Goal: Transaction & Acquisition: Obtain resource

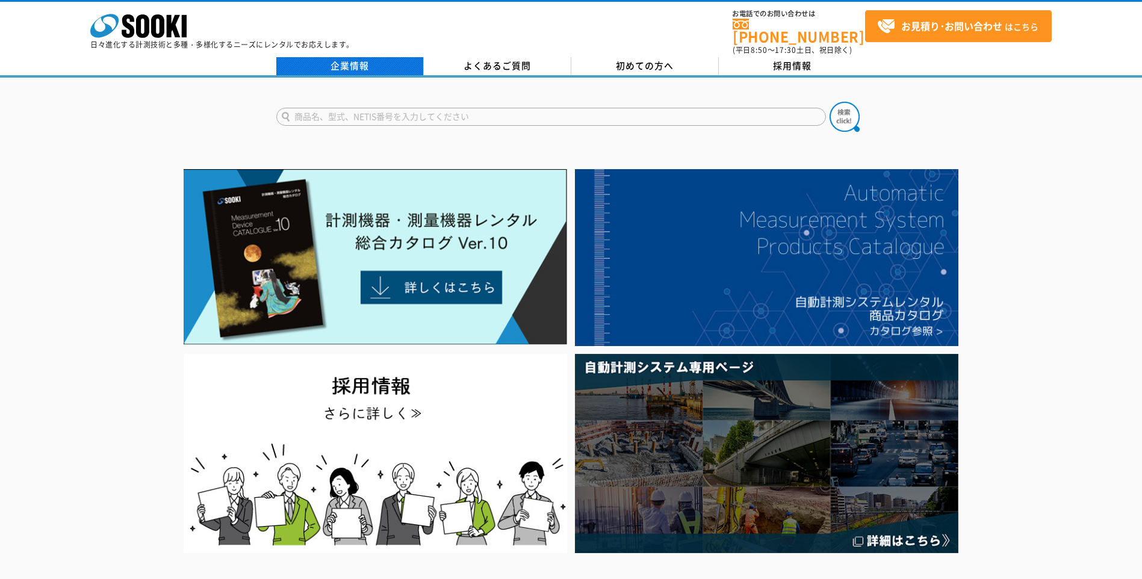
click at [379, 57] on link "企業情報" at bounding box center [349, 66] width 147 height 18
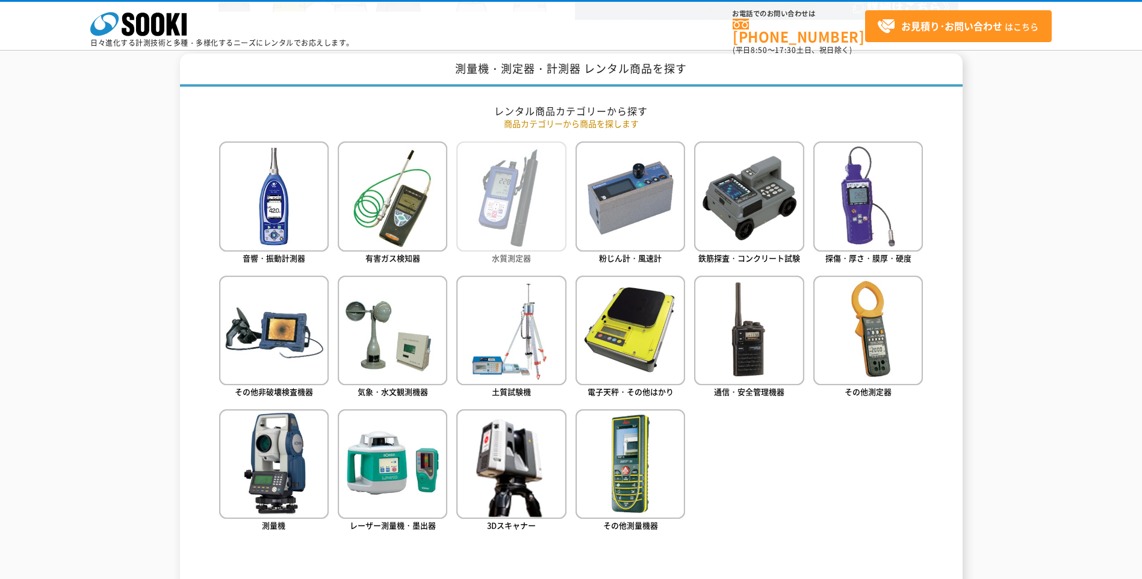
scroll to position [482, 0]
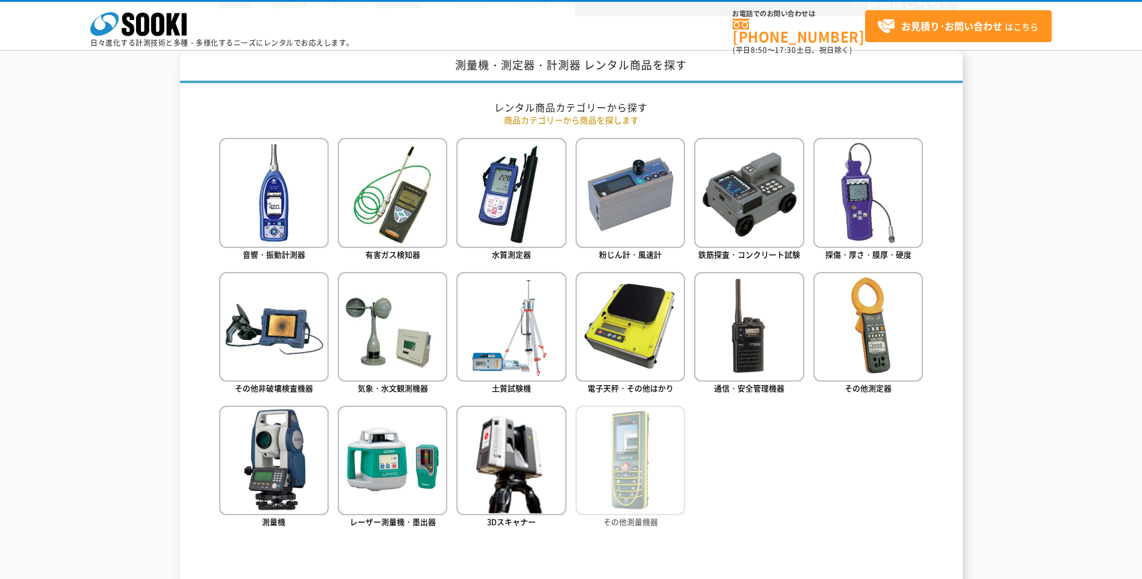
click at [632, 450] on img at bounding box center [630, 461] width 110 height 110
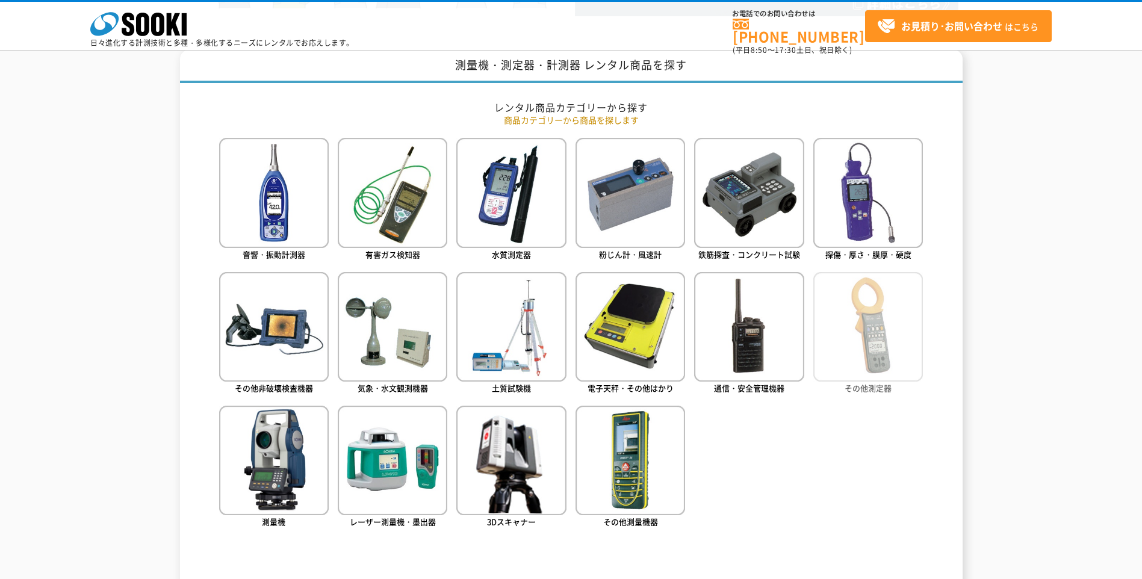
click at [861, 349] on img at bounding box center [868, 327] width 110 height 110
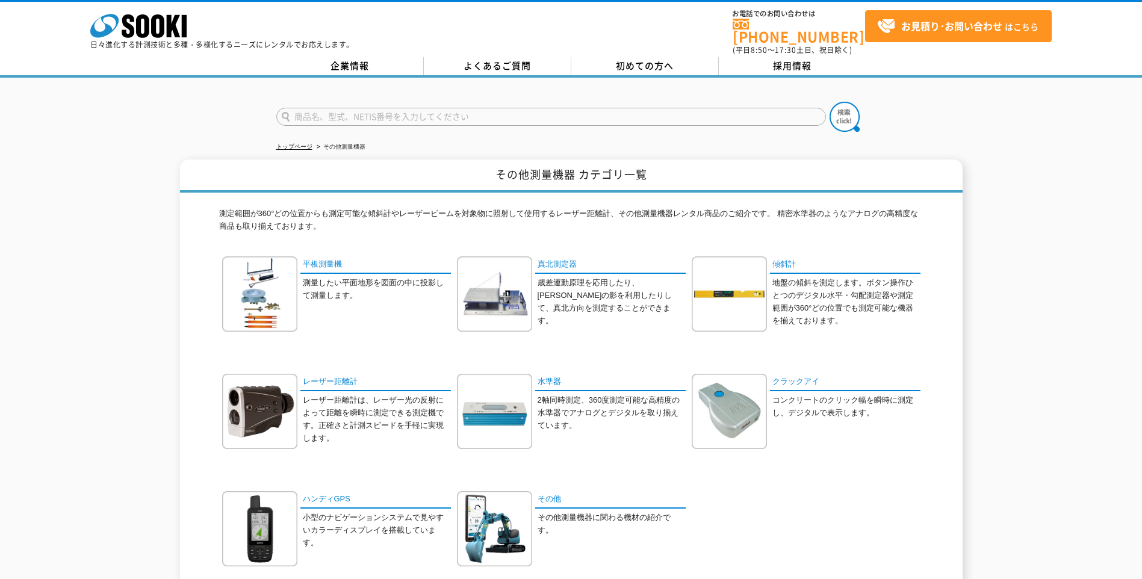
drag, startPoint x: 598, startPoint y: 451, endPoint x: 603, endPoint y: 441, distance: 12.1
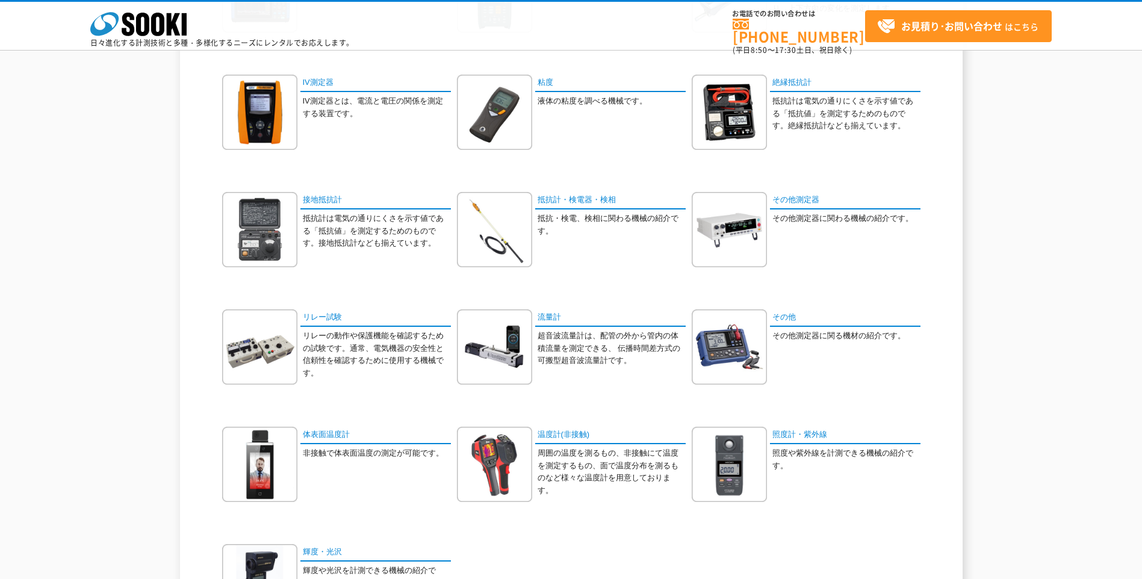
scroll to position [482, 0]
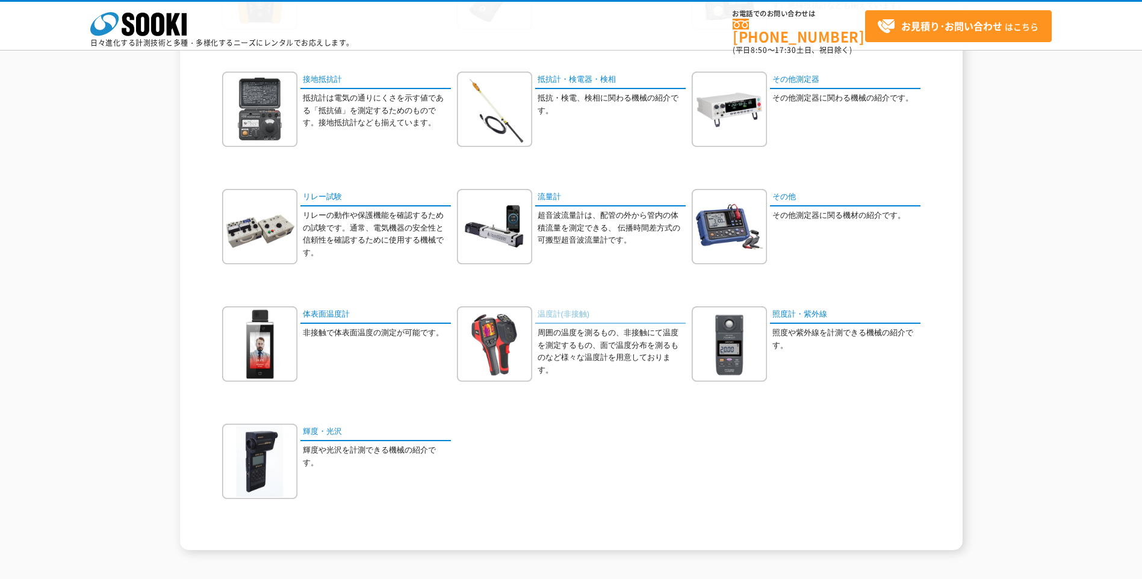
click at [571, 317] on link "温度計(非接触)" at bounding box center [610, 314] width 150 height 17
click at [732, 224] on img at bounding box center [729, 226] width 75 height 75
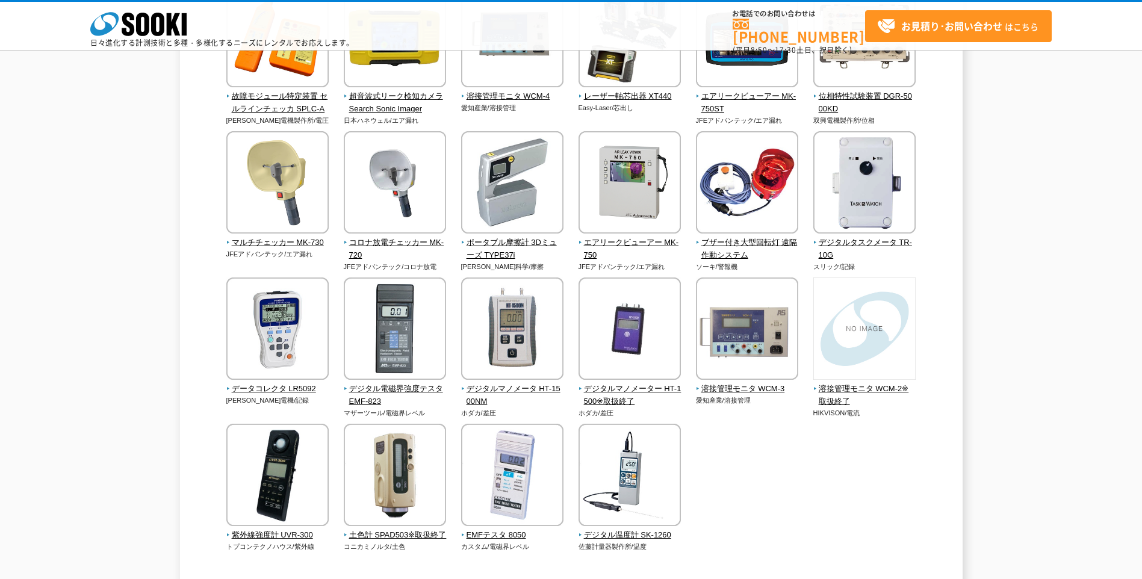
scroll to position [843, 0]
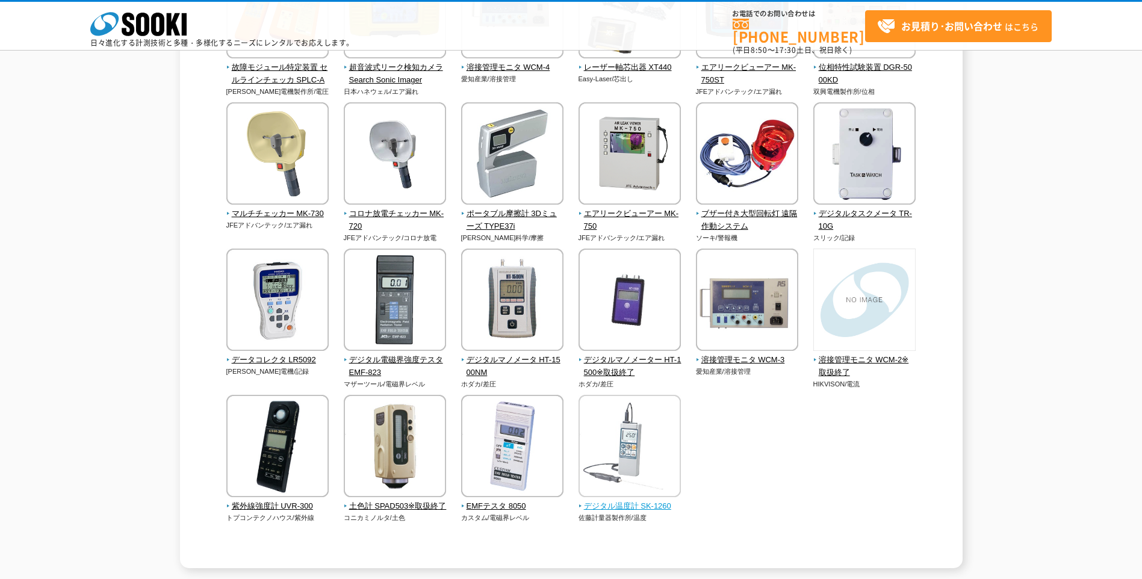
click at [625, 460] on img at bounding box center [629, 447] width 102 height 105
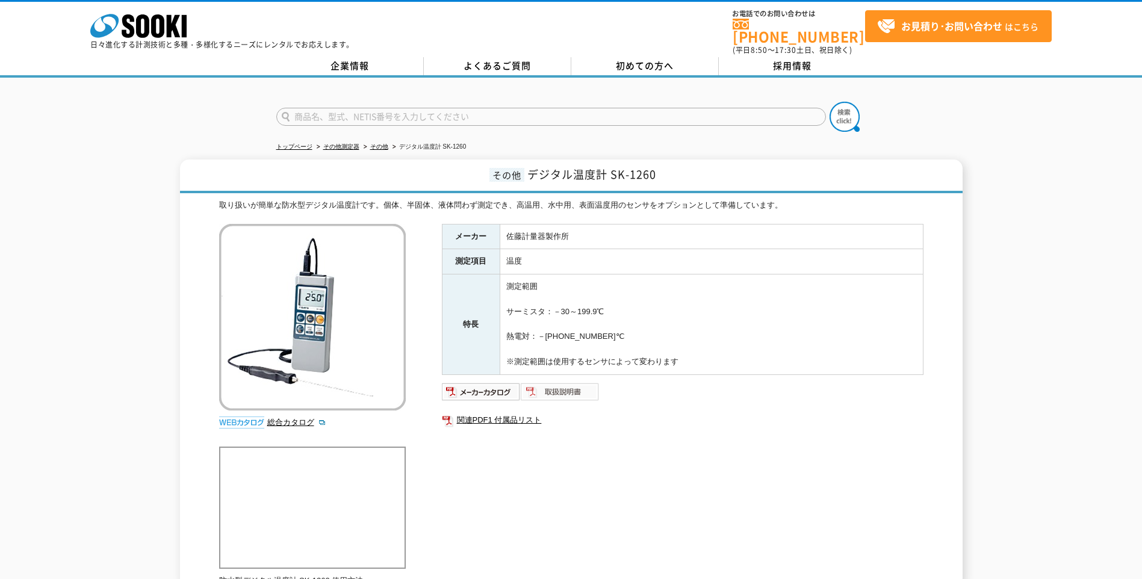
click at [566, 386] on img at bounding box center [560, 391] width 79 height 19
click at [470, 385] on img at bounding box center [481, 391] width 79 height 19
